Goal: Task Accomplishment & Management: Complete application form

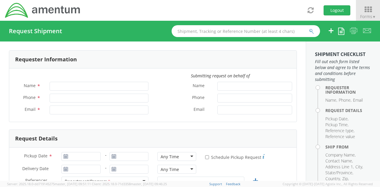
type input "[PERSON_NAME]"
type input "[PHONE_NUMBER]"
type input "[EMAIL_ADDRESS][PERSON_NAME][DOMAIN_NAME]"
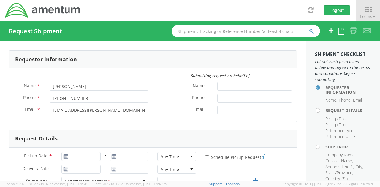
select select "[DOMAIN_NAME]"
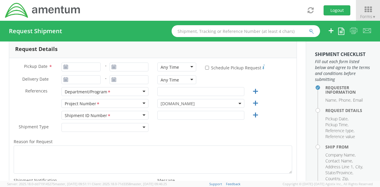
scroll to position [84, 0]
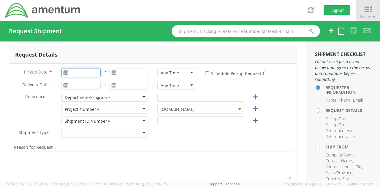
click at [80, 73] on input "Pickup Date *" at bounding box center [80, 72] width 39 height 9
type input "[DATE]"
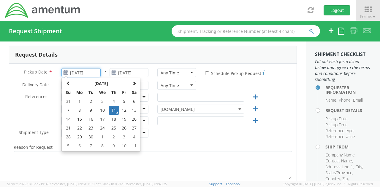
click at [116, 110] on td "11" at bounding box center [114, 110] width 10 height 9
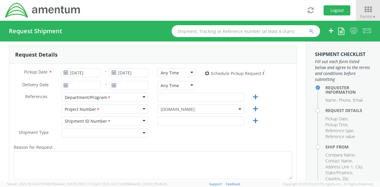
click at [205, 73] on input "* Schedule Pickup Request" at bounding box center [207, 74] width 4 height 4
checkbox input "true"
click at [206, 97] on input "text" at bounding box center [200, 97] width 87 height 9
type input "DHS S&T CUAS"
click at [200, 119] on input "text" at bounding box center [200, 121] width 87 height 9
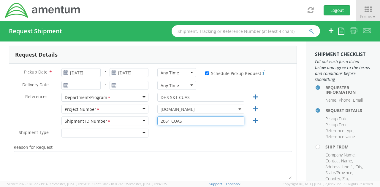
type input "2061 CUAS"
click at [132, 133] on div at bounding box center [104, 133] width 87 height 9
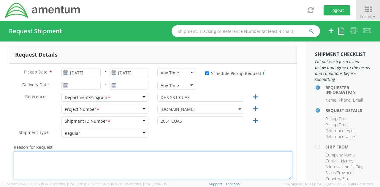
click at [123, 154] on textarea "Reason for Request *" at bounding box center [153, 165] width 279 height 28
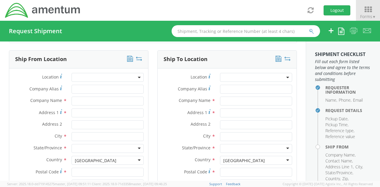
scroll to position [267, 0]
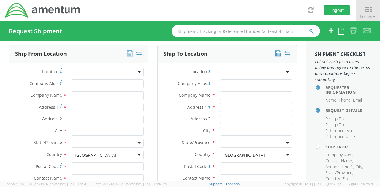
type textarea "Shipment of Dronehunter for RMA"
click at [100, 94] on input "text" at bounding box center [108, 95] width 72 height 9
type input "US CBP"
click at [112, 82] on input "Company Alias *" at bounding box center [108, 84] width 72 height 9
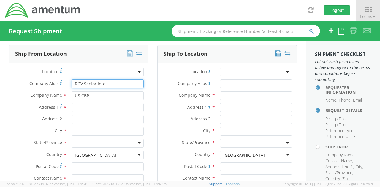
type input "RGV Sector Intel"
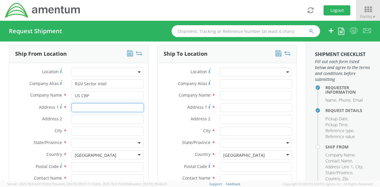
click at [108, 107] on input "Address 1 *" at bounding box center [108, 107] width 72 height 9
paste input "[STREET_ADDRESS]"
type input "[STREET_ADDRESS]"
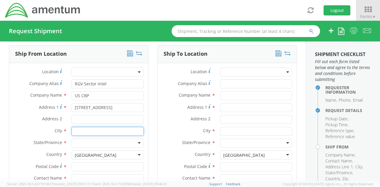
click at [127, 129] on input "text" at bounding box center [108, 131] width 72 height 9
type input "[GEOGRAPHIC_DATA]"
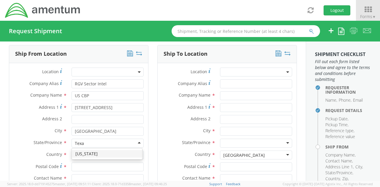
type input "[US_STATE]"
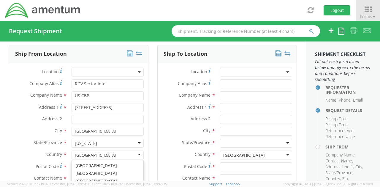
scroll to position [1497, 0]
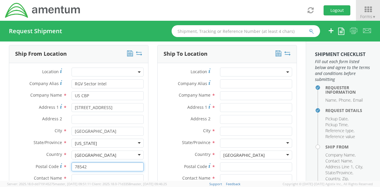
type input "78542"
click at [101, 175] on input "text" at bounding box center [108, 179] width 72 height 9
paste input "Attn: [PERSON_NAME]"
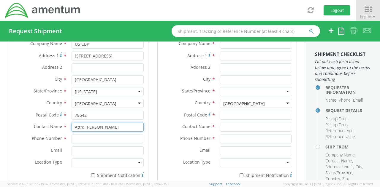
scroll to position [332, 0]
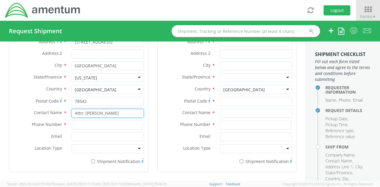
type input "Attn: [PERSON_NAME]"
click at [109, 125] on input at bounding box center [108, 125] width 72 height 9
paste input "[PHONE_NUMBER]"
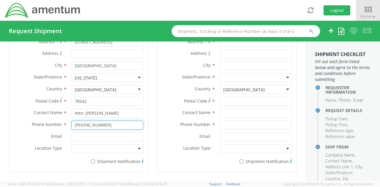
type input "[PHONE_NUMBER]"
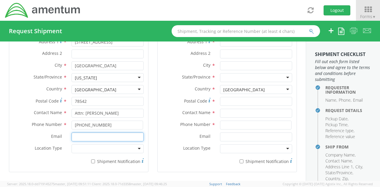
click at [128, 134] on input "Email *" at bounding box center [108, 137] width 72 height 9
paste input "[PERSON_NAME][EMAIL_ADDRESS][PERSON_NAME][DOMAIN_NAME]"
type input "[PERSON_NAME][EMAIL_ADDRESS][PERSON_NAME][DOMAIN_NAME]"
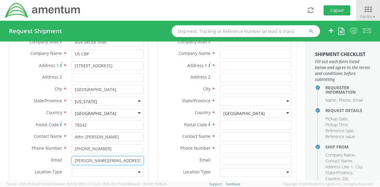
scroll to position [297, 0]
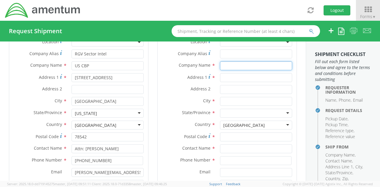
click at [265, 66] on input "text" at bounding box center [256, 65] width 72 height 9
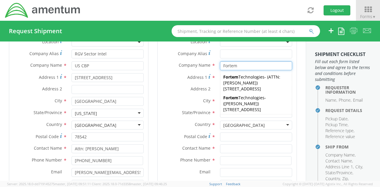
type input "Fortem Technologies"
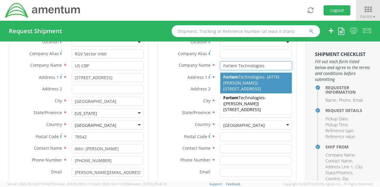
type input "1855 W 500 N"
type input "Lindon"
type input "84042"
type input "ATTN: [PERSON_NAME]"
type input "[PHONE_NUMBER]"
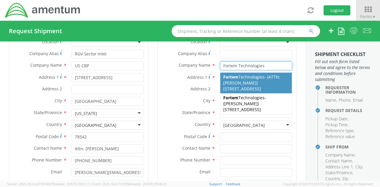
type input "[PERSON_NAME][EMAIL_ADDRESS][PERSON_NAME][DOMAIN_NAME]"
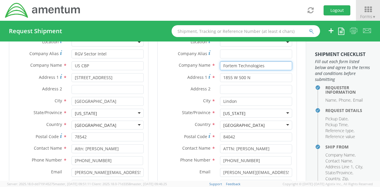
type input "Fortem Technologies"
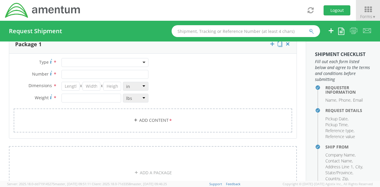
scroll to position [487, 0]
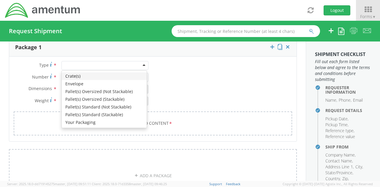
click at [97, 62] on div at bounding box center [104, 65] width 87 height 9
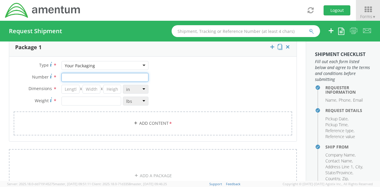
click at [97, 73] on input "Number *" at bounding box center [104, 77] width 87 height 9
type input "1"
click at [70, 88] on input "number" at bounding box center [70, 89] width 18 height 9
type input "32"
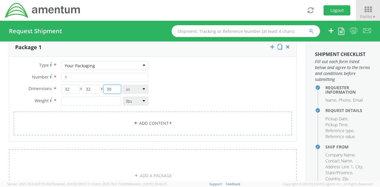
type input "30"
type input "119"
click at [242, 129] on link "Add Content *" at bounding box center [153, 124] width 279 height 24
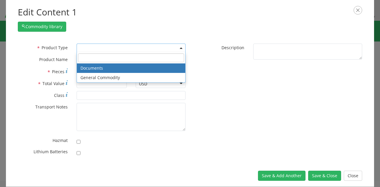
click at [148, 46] on span at bounding box center [131, 48] width 109 height 9
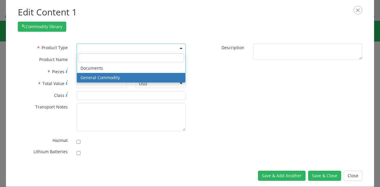
select select "COMMODITY"
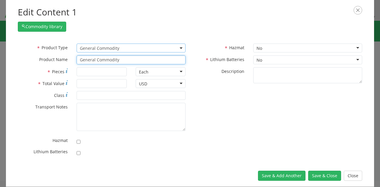
click at [133, 61] on input "General Commodity" at bounding box center [131, 60] width 109 height 9
type input "Dronehunter"
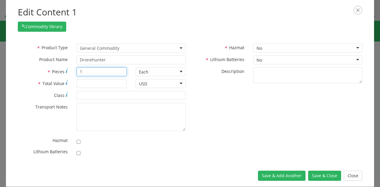
type input "1"
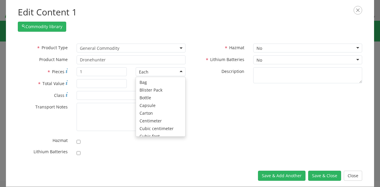
scroll to position [53, 0]
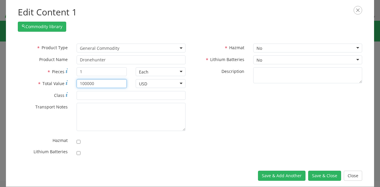
type input "100000"
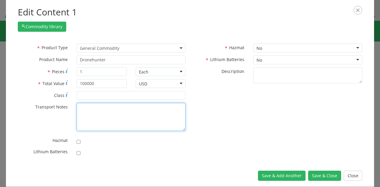
paste textarea "Please use the following contact information if pickup window exceeds selected …"
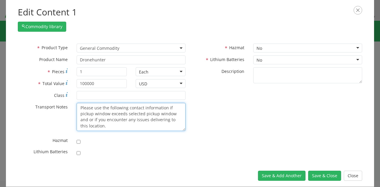
scroll to position [22, 0]
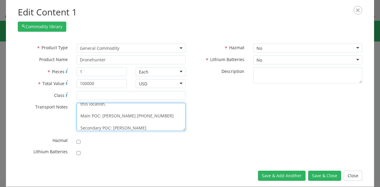
type textarea "Please use the following contact information if pickup window exceeds selected …"
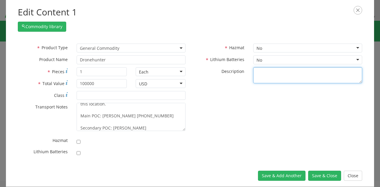
click at [261, 72] on textarea "* Description" at bounding box center [307, 75] width 109 height 16
type textarea "Dronehunter for RMA"
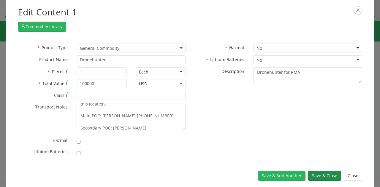
click at [331, 179] on button "Save & Close" at bounding box center [324, 176] width 33 height 10
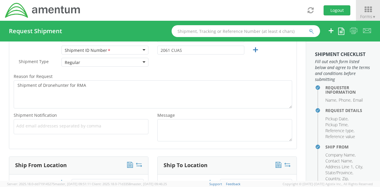
scroll to position [160, 0]
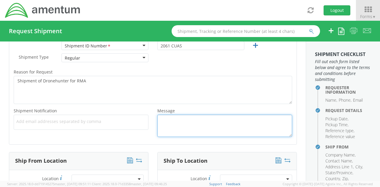
click at [261, 122] on textarea "Message *" at bounding box center [224, 126] width 135 height 22
paste textarea "Please use the following contact information if pickup window exceeds selected …"
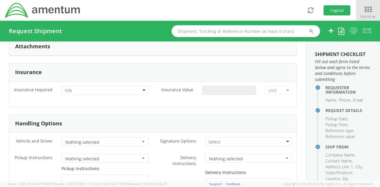
scroll to position [696, 0]
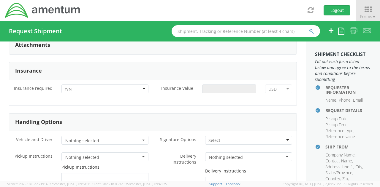
type textarea "Please use the following contact information if pickup window exceeds selected …"
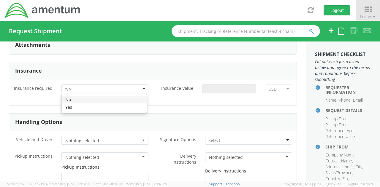
click at [120, 85] on div at bounding box center [104, 89] width 87 height 9
click at [104, 110] on div "No Yes" at bounding box center [104, 103] width 85 height 18
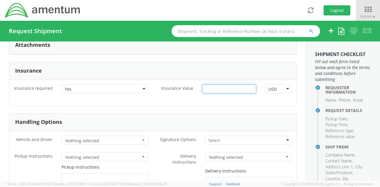
click at [216, 85] on input "Insurance Value *" at bounding box center [229, 89] width 54 height 9
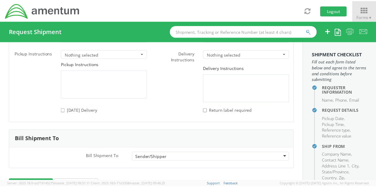
scroll to position [815, 0]
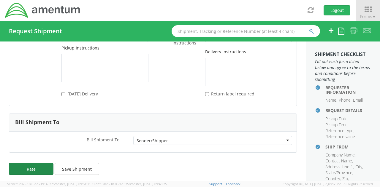
type input "1000"
click at [34, 167] on button "Rate" at bounding box center [31, 169] width 45 height 12
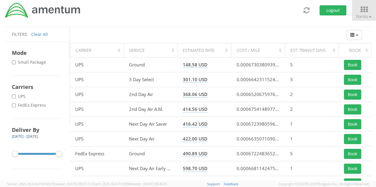
scroll to position [55, 0]
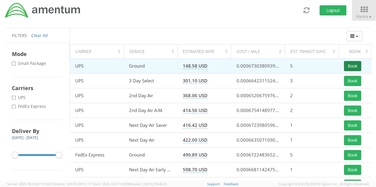
click at [356, 66] on button "Book" at bounding box center [352, 66] width 17 height 10
